Goal: Task Accomplishment & Management: Manage account settings

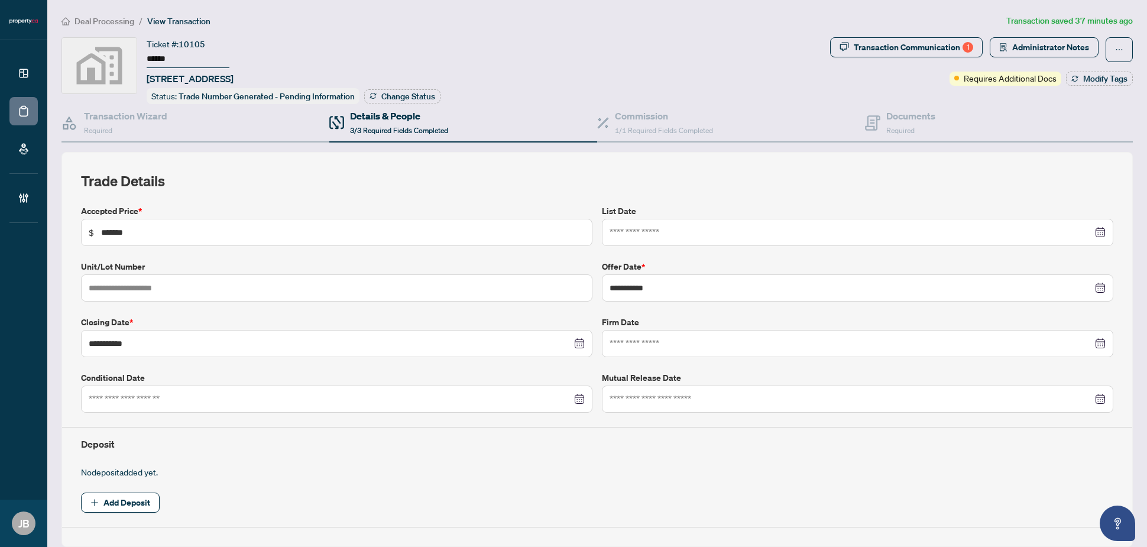
click at [910, 46] on div "Transaction Communication 1" at bounding box center [913, 47] width 119 height 19
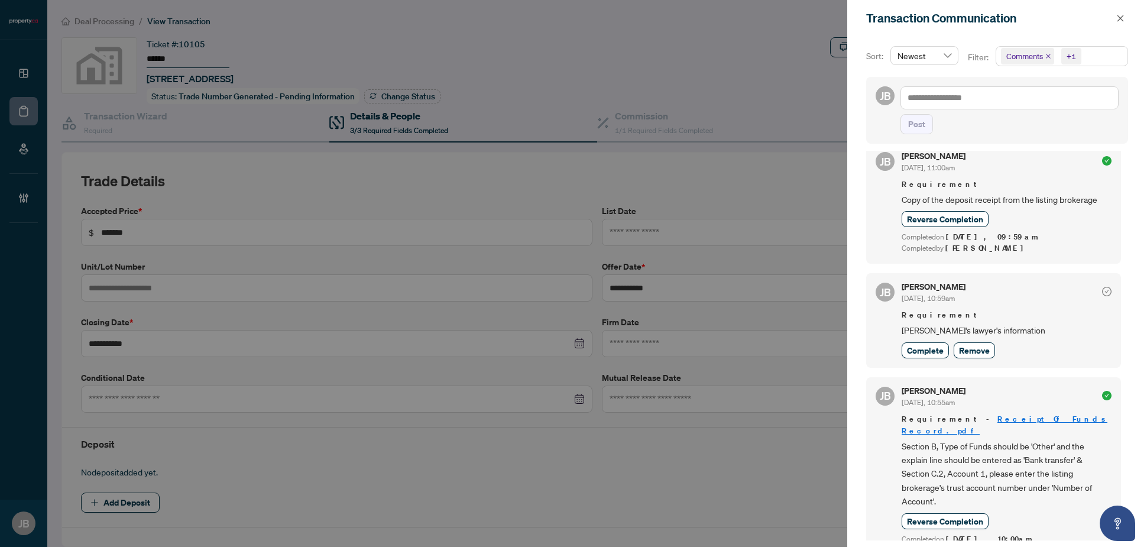
scroll to position [148, 0]
drag, startPoint x: 917, startPoint y: 355, endPoint x: 952, endPoint y: 354, distance: 34.9
click at [917, 354] on span "Complete" at bounding box center [925, 348] width 37 height 12
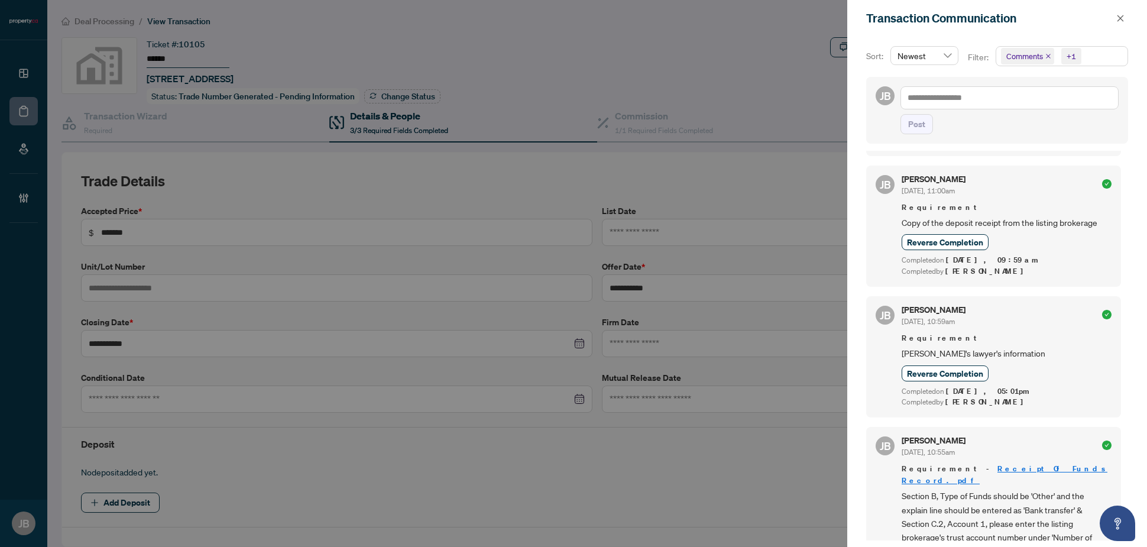
scroll to position [0, 0]
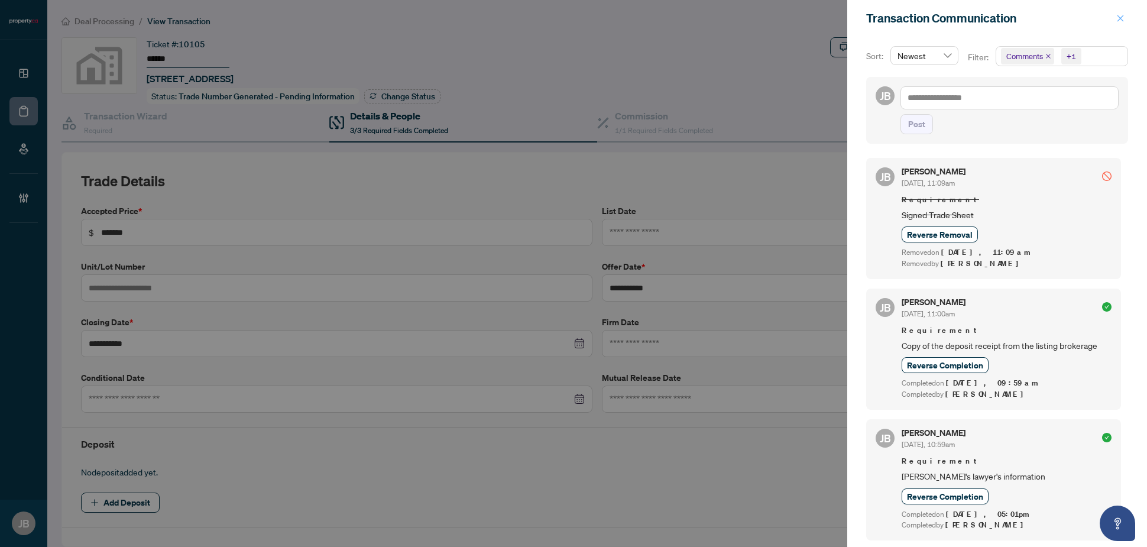
click at [1118, 18] on icon "close" at bounding box center [1120, 18] width 8 height 8
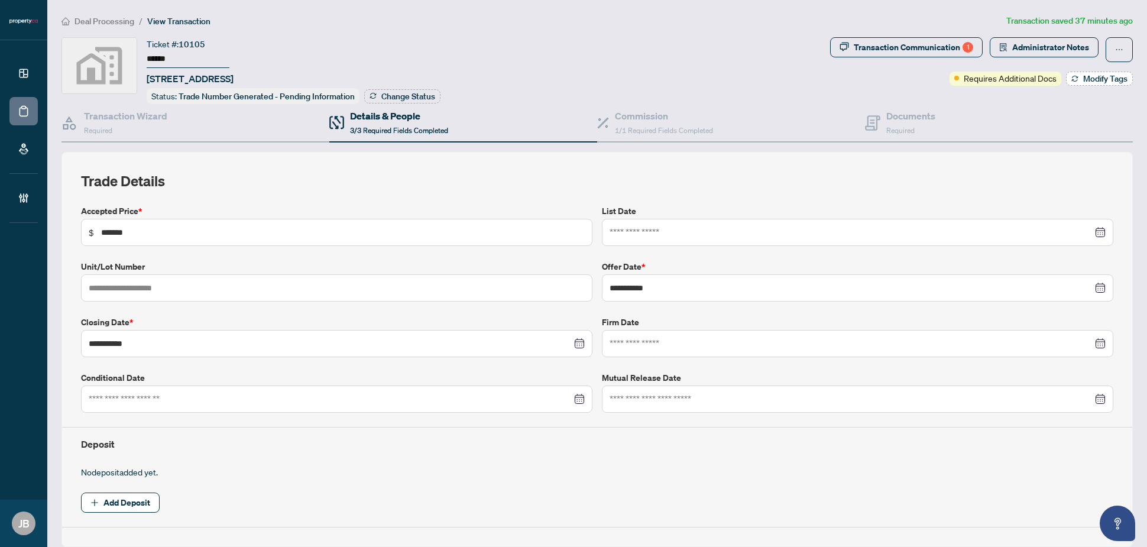
click at [1068, 78] on button "Modify Tags" at bounding box center [1099, 79] width 67 height 14
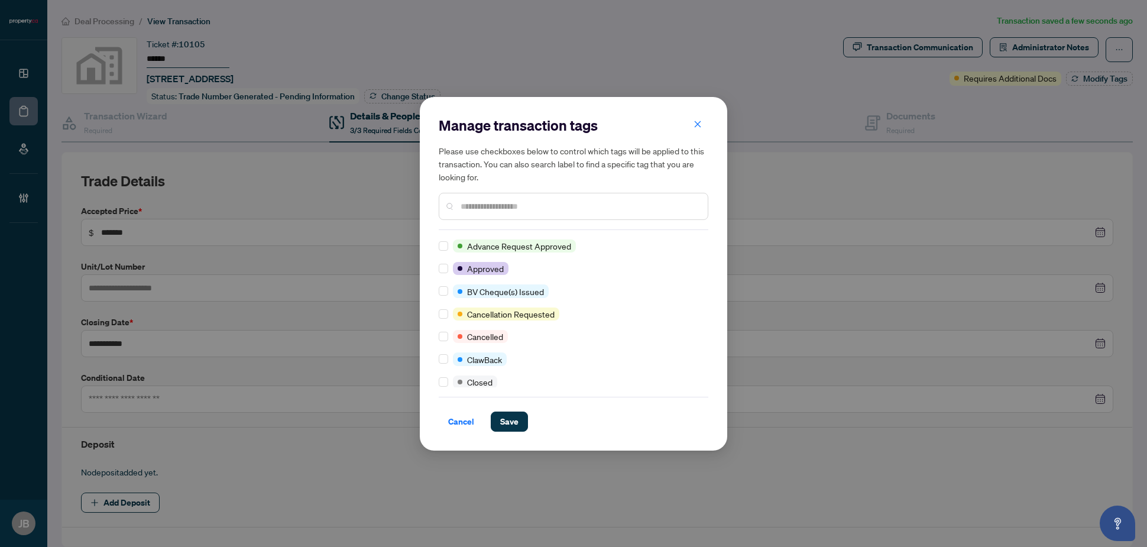
click at [488, 208] on input "text" at bounding box center [580, 206] width 238 height 13
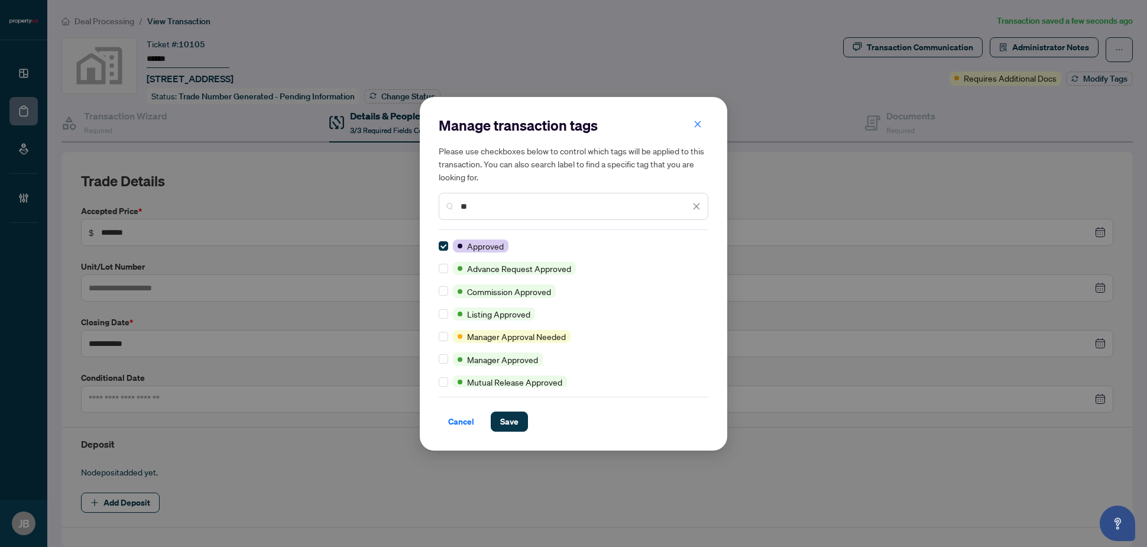
drag, startPoint x: 478, startPoint y: 208, endPoint x: 433, endPoint y: 202, distance: 45.4
click at [433, 202] on div "Manage transaction tags Please use checkboxes below to control which tags will …" at bounding box center [573, 274] width 307 height 354
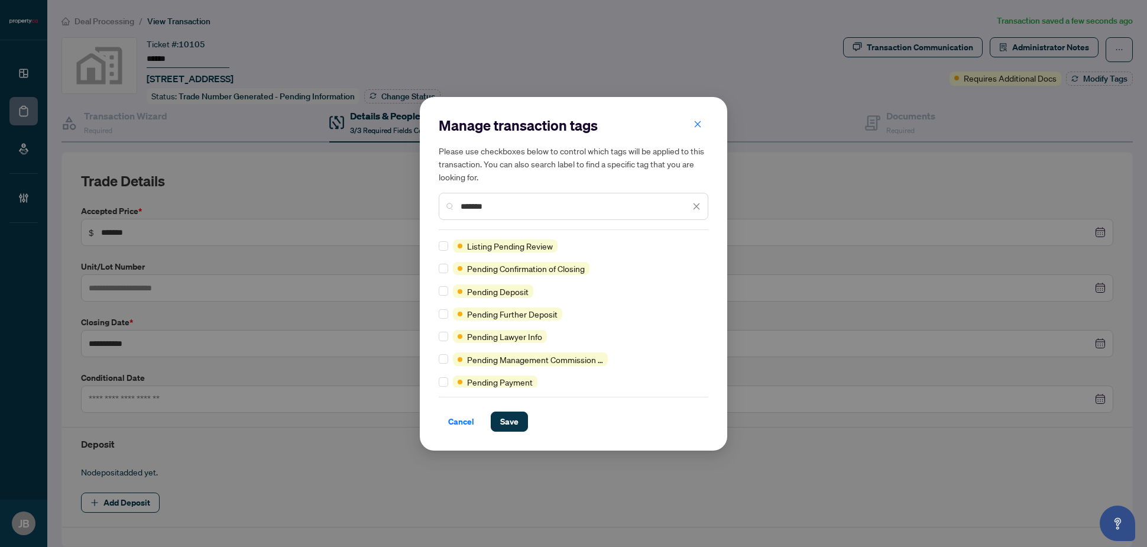
type input "*******"
click at [504, 412] on span "Save" at bounding box center [509, 421] width 18 height 19
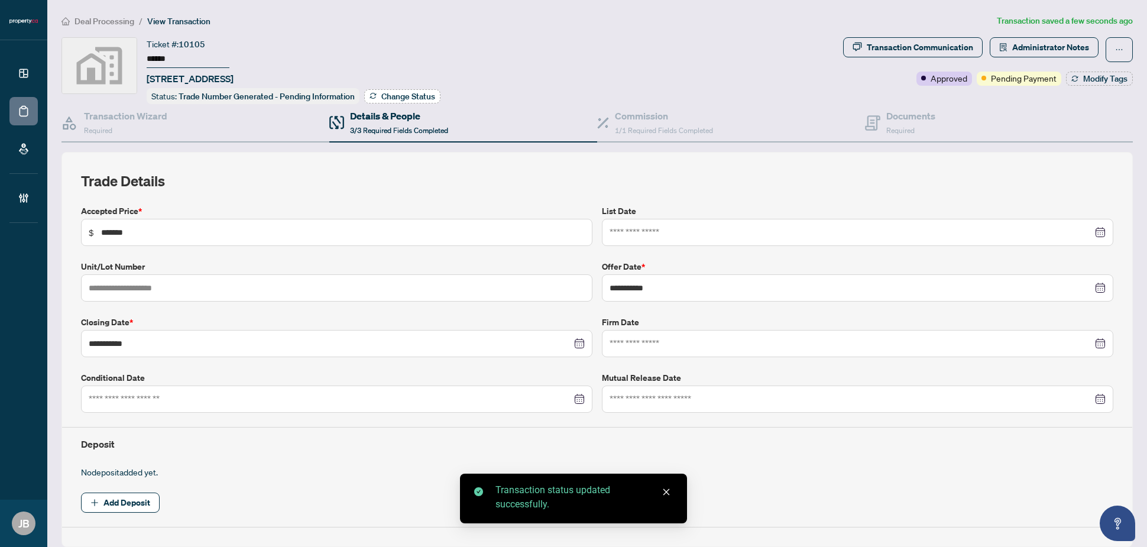
click at [407, 99] on span "Change Status" at bounding box center [408, 96] width 54 height 8
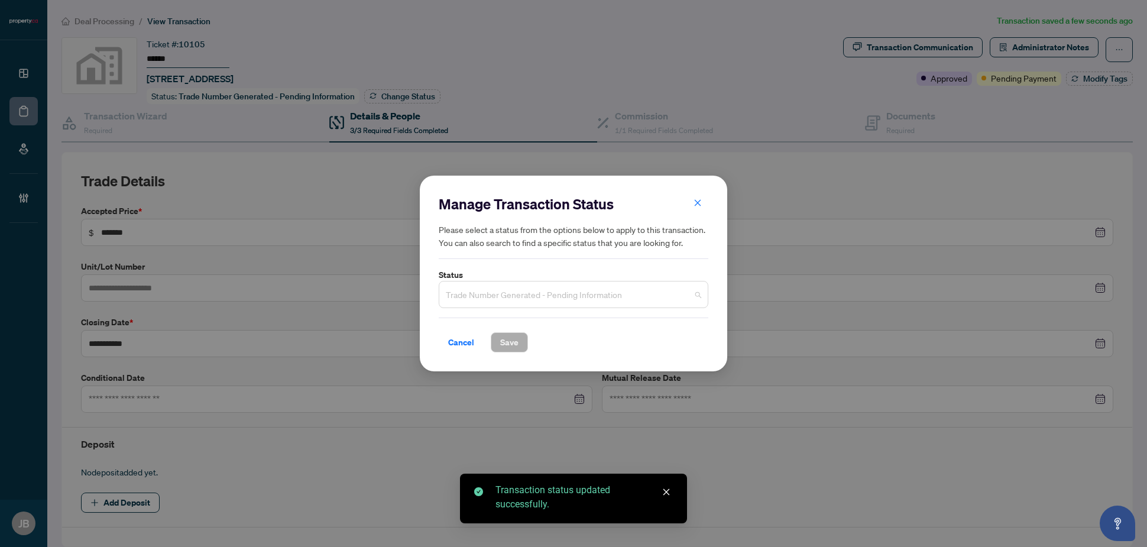
click at [595, 297] on span "Trade Number Generated - Pending Information" at bounding box center [573, 294] width 255 height 22
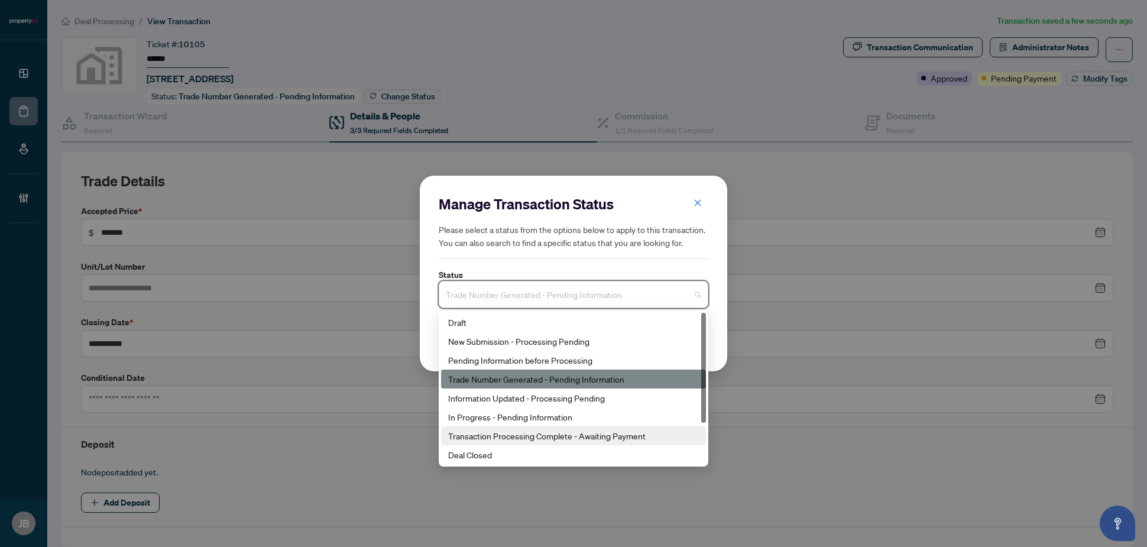
click at [604, 435] on div "Transaction Processing Complete - Awaiting Payment" at bounding box center [573, 435] width 251 height 13
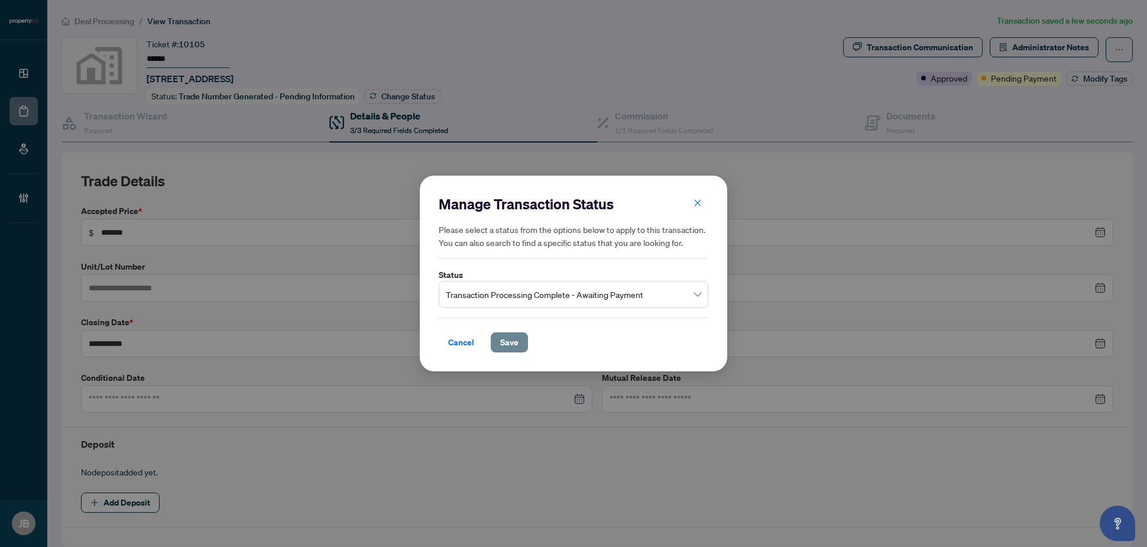
click at [511, 342] on span "Save" at bounding box center [509, 342] width 18 height 19
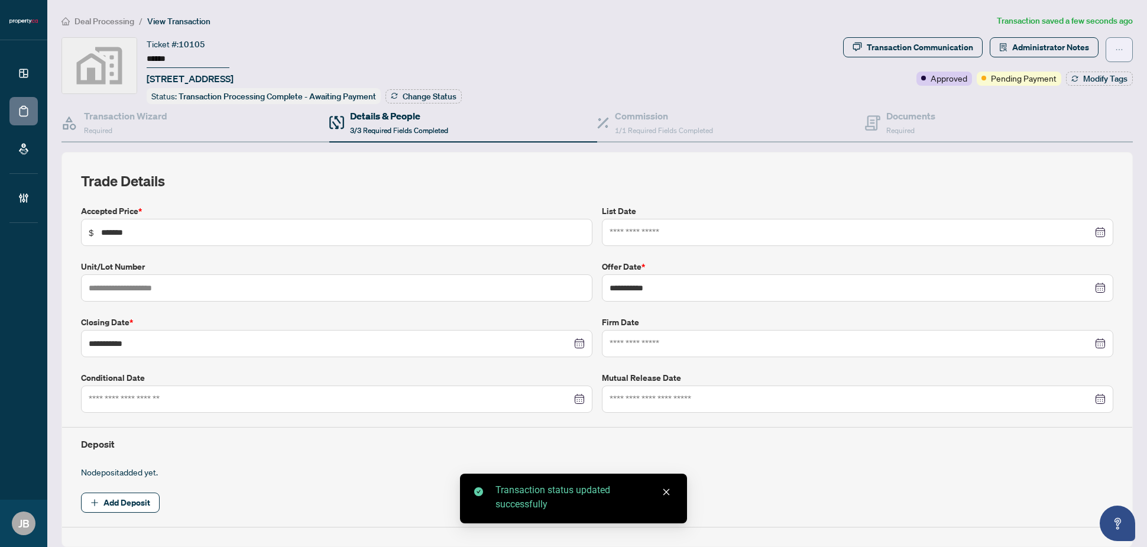
click at [1115, 40] on span "button" at bounding box center [1119, 49] width 8 height 19
click at [1053, 115] on span "Submit for Completion" at bounding box center [1067, 113] width 90 height 13
type textarea "**********"
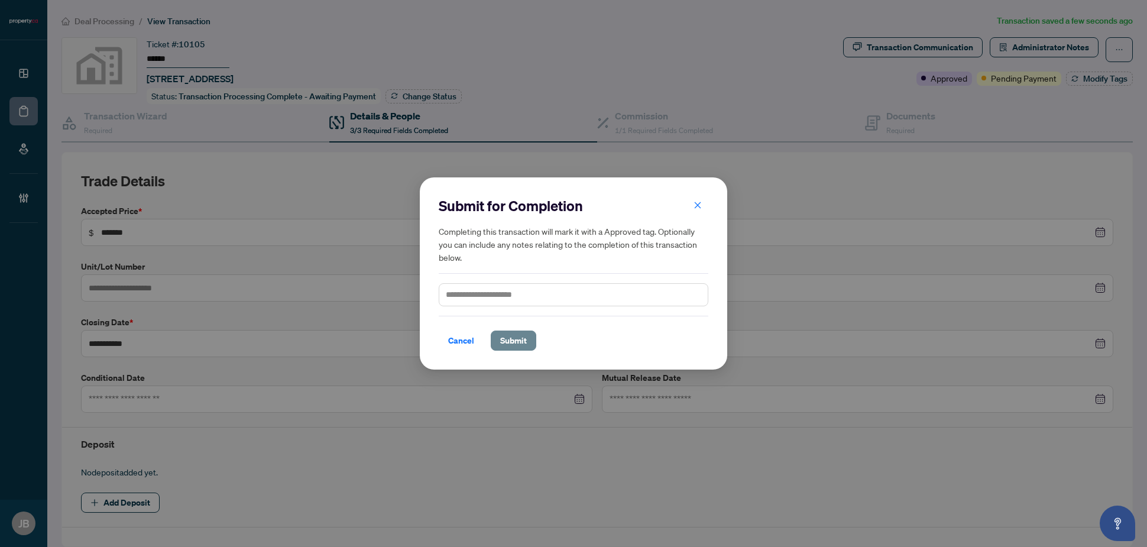
click at [521, 337] on span "Submit" at bounding box center [513, 340] width 27 height 19
